Goal: Information Seeking & Learning: Find specific fact

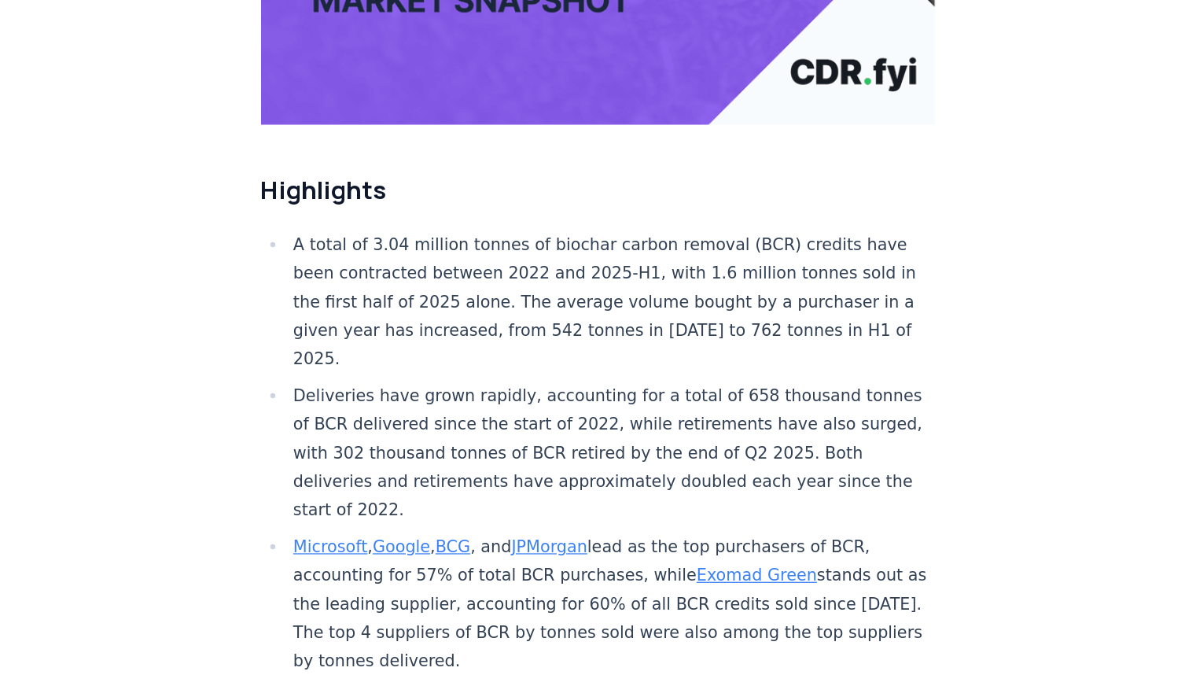
scroll to position [376, 0]
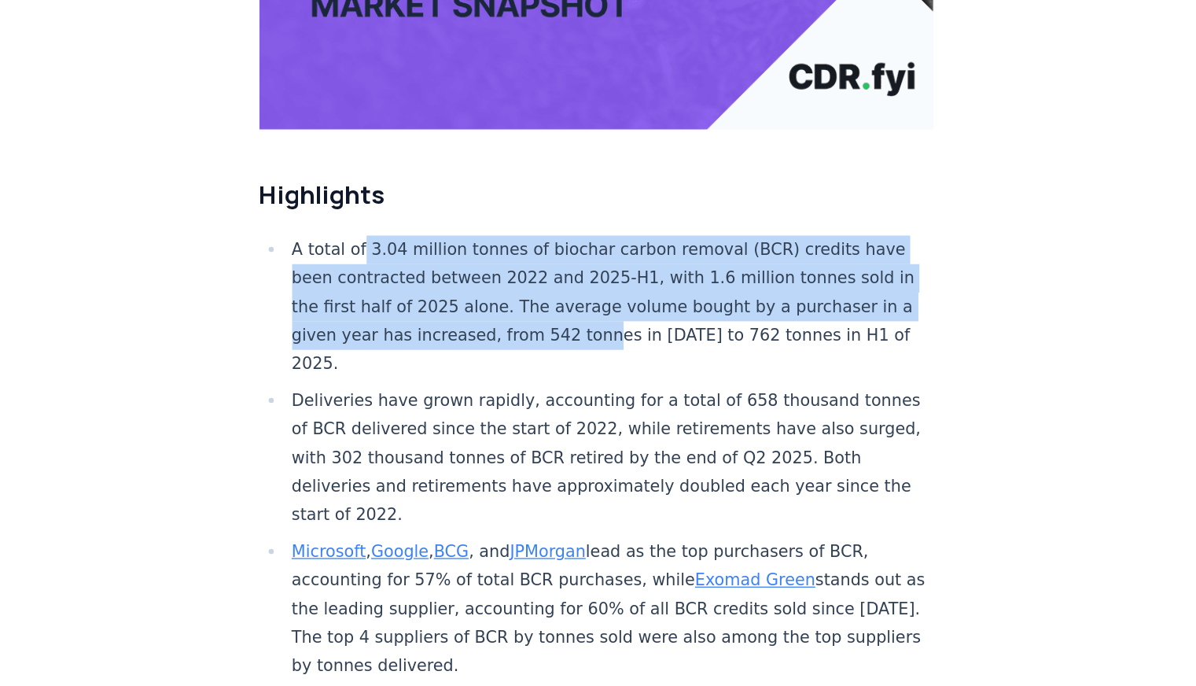
drag, startPoint x: 375, startPoint y: 226, endPoint x: 576, endPoint y: 302, distance: 214.6
click at [576, 302] on li "A total of 3.04 million tonnes of biochar carbon removal (BCR) credits have bee…" at bounding box center [567, 321] width 500 height 110
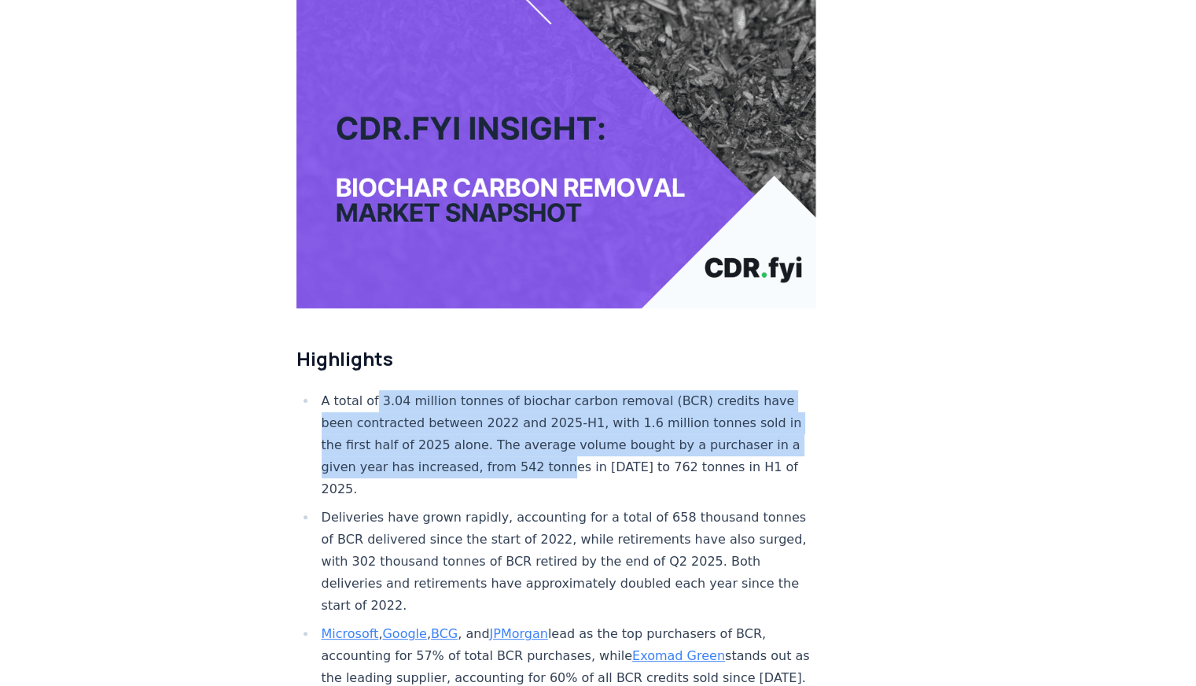
scroll to position [258, 0]
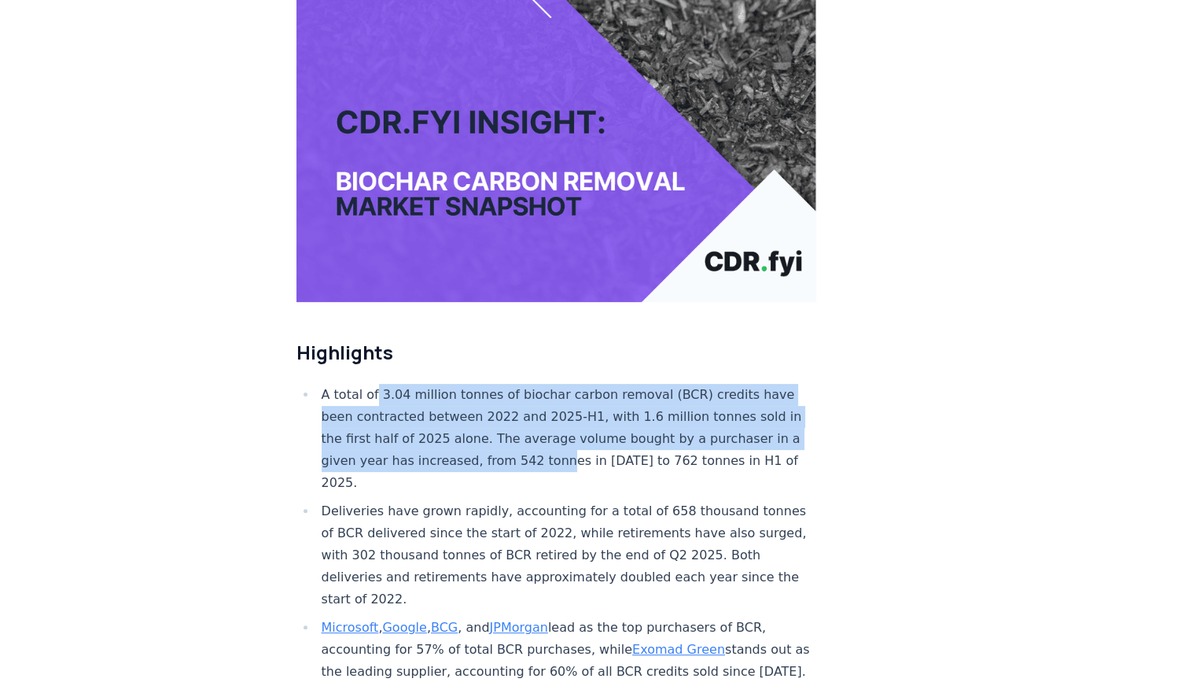
click at [503, 413] on li "A total of 3.04 million tonnes of biochar carbon removal (BCR) credits have bee…" at bounding box center [567, 439] width 500 height 110
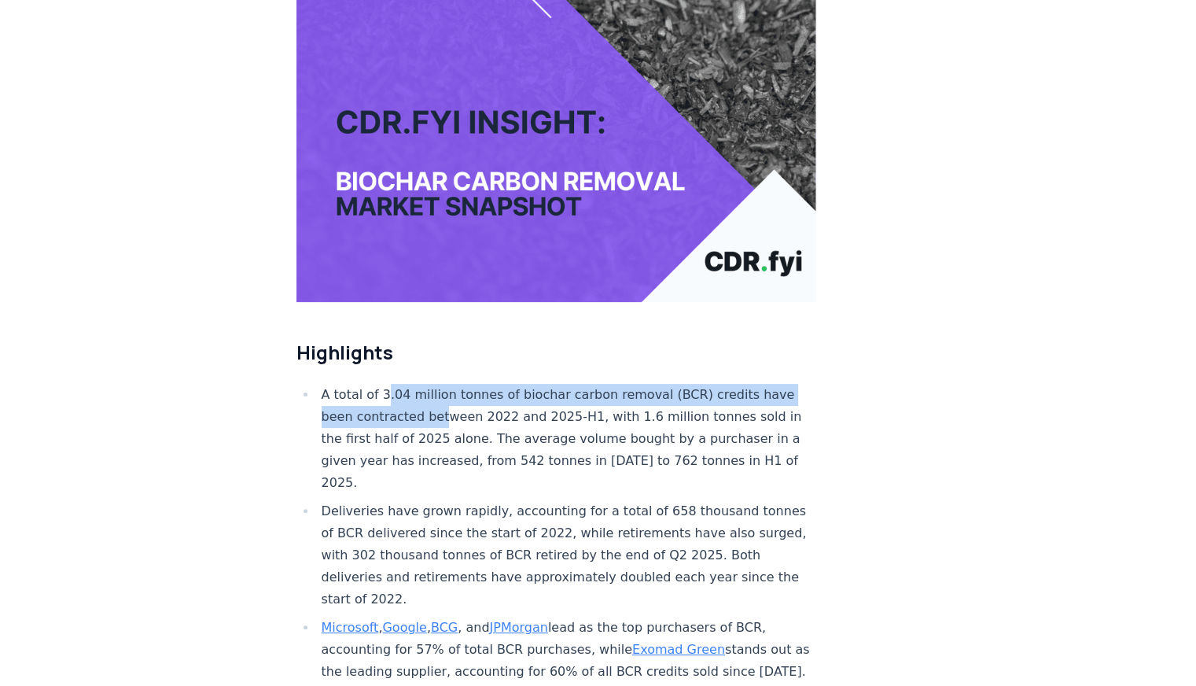
drag, startPoint x: 384, startPoint y: 344, endPoint x: 440, endPoint y: 363, distance: 59.7
click at [440, 384] on li "A total of 3.04 million tonnes of biochar carbon removal (BCR) credits have bee…" at bounding box center [567, 439] width 500 height 110
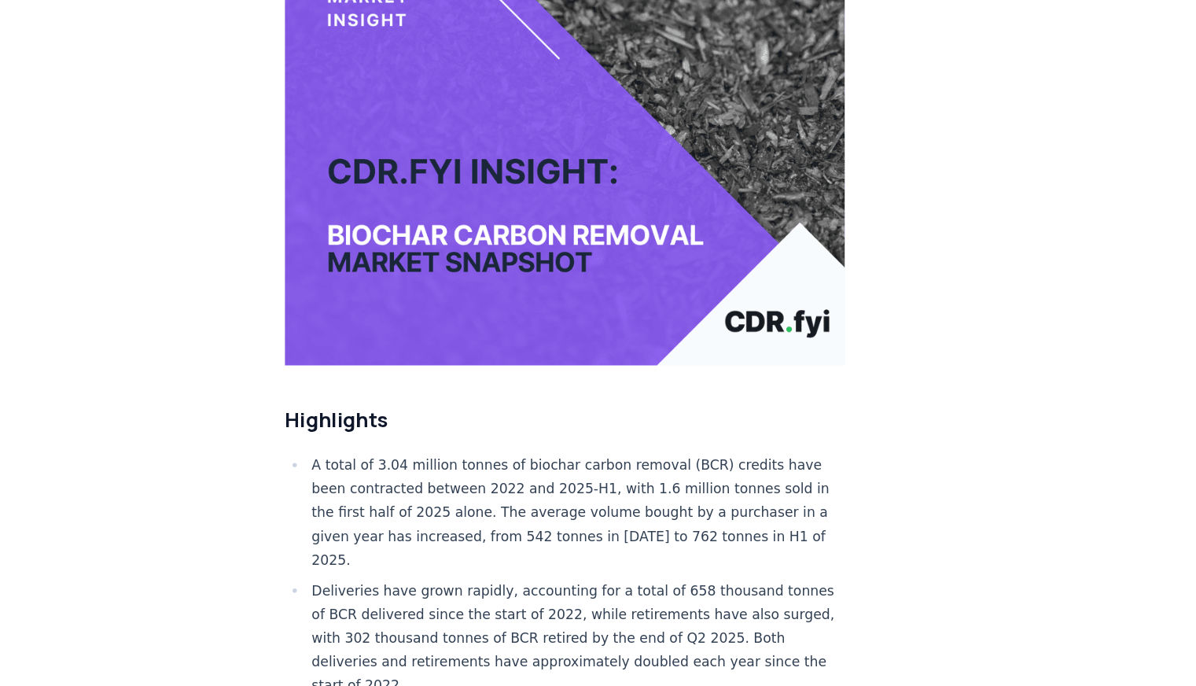
scroll to position [171, 0]
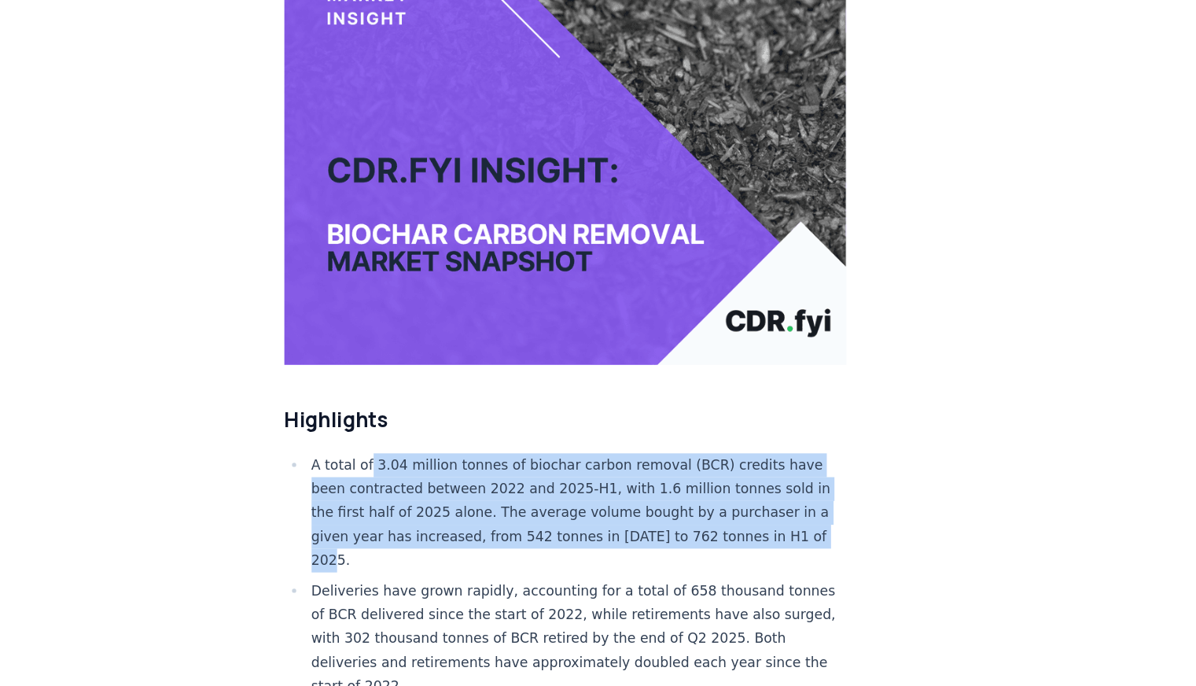
drag, startPoint x: 376, startPoint y: 429, endPoint x: 498, endPoint y: 514, distance: 148.6
click at [498, 514] on li "A total of 3.04 million tonnes of biochar carbon removal (BCR) credits have bee…" at bounding box center [567, 525] width 500 height 110
copy li "3.04 million tonnes of biochar carbon removal (BCR) credits have been contracte…"
